Goal: Use online tool/utility: Utilize a website feature to perform a specific function

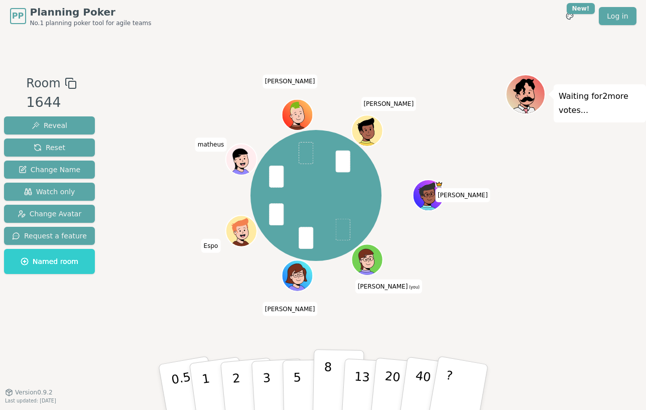
click at [336, 362] on button "8" at bounding box center [338, 387] width 52 height 76
click at [139, 357] on div "Room 1644 Reveal Reset Change Name Watch only Change Avatar Request a feature N…" at bounding box center [323, 212] width 646 height 360
click at [212, 373] on button "1" at bounding box center [218, 387] width 60 height 81
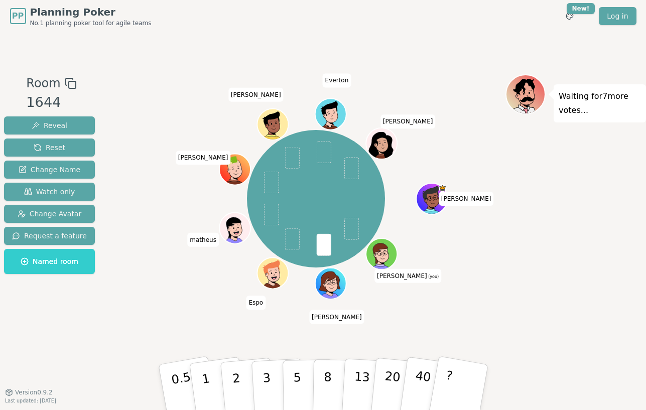
click at [66, 327] on div "Room 1644 Reveal Reset Change Name Watch only Change Avatar Request a feature N…" at bounding box center [49, 212] width 99 height 276
click at [110, 354] on div "Room 1644 Reveal Reset Change Name Watch only Change Avatar Request a feature N…" at bounding box center [323, 212] width 646 height 360
click at [104, 361] on div "Room 1644 Reveal Reset Change Name Watch only Change Avatar Request a feature N…" at bounding box center [323, 212] width 646 height 360
click at [296, 379] on p "5" at bounding box center [297, 387] width 9 height 54
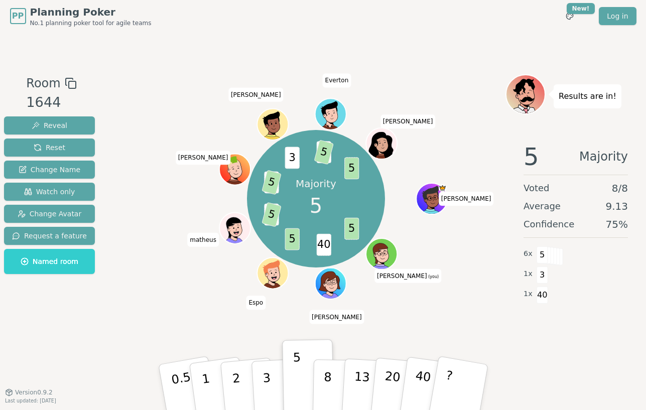
click at [80, 308] on div "Room 1644 Reveal Reset Change Name Watch only Change Avatar Request a feature N…" at bounding box center [49, 212] width 99 height 276
click at [108, 341] on div "Room 1644 Reveal Reset Change Name Watch only Change Avatar Request a feature N…" at bounding box center [323, 212] width 646 height 276
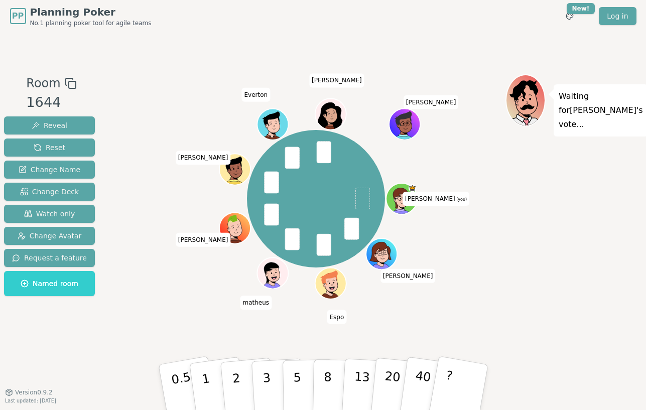
click at [80, 349] on div "Room 1644 Reveal Reset Change Name Change Deck Watch only Change Avatar Request…" at bounding box center [49, 212] width 99 height 276
click at [296, 377] on p "5" at bounding box center [297, 387] width 9 height 54
